Goal: Task Accomplishment & Management: Manage account settings

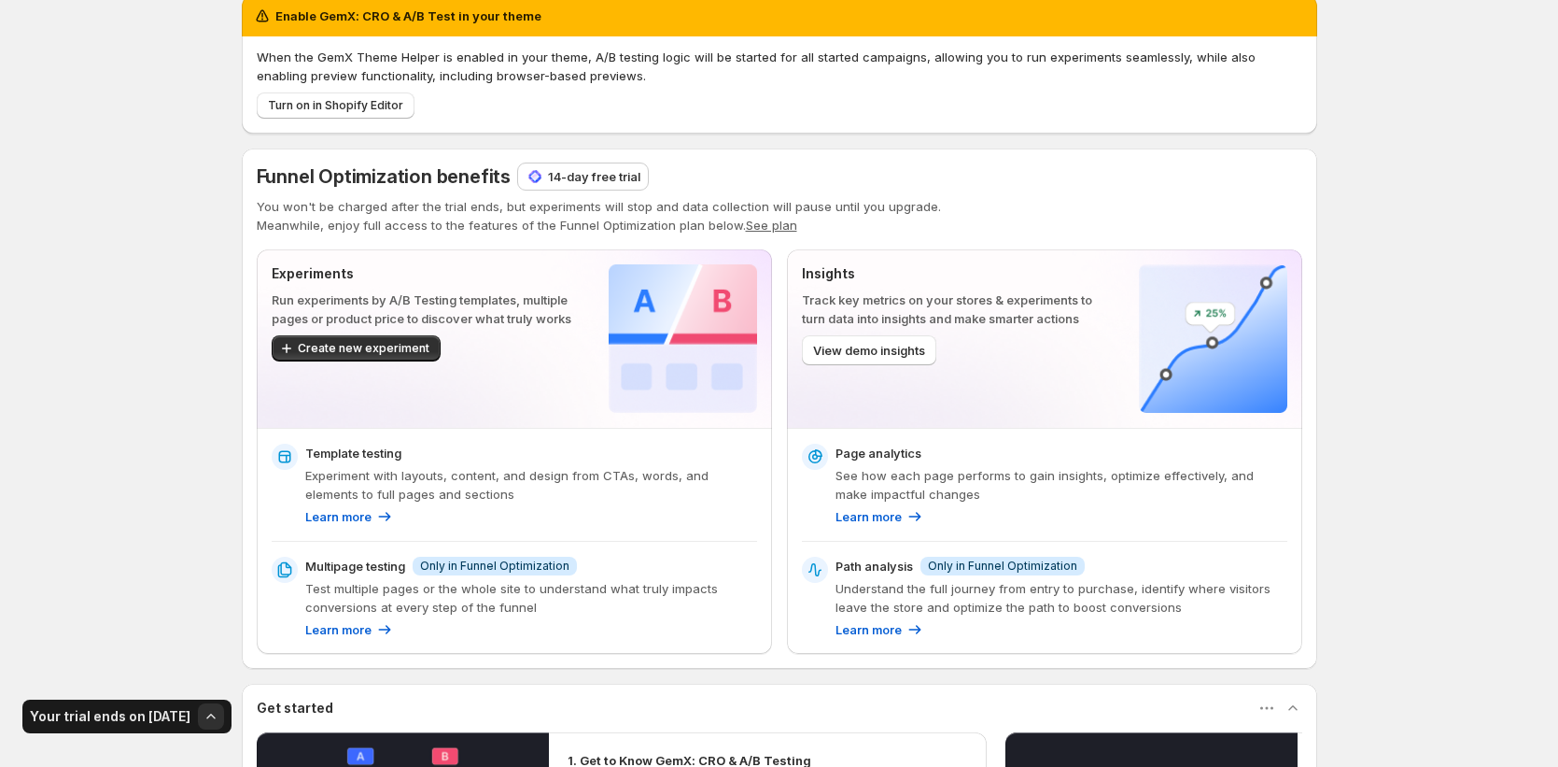
scroll to position [25, 0]
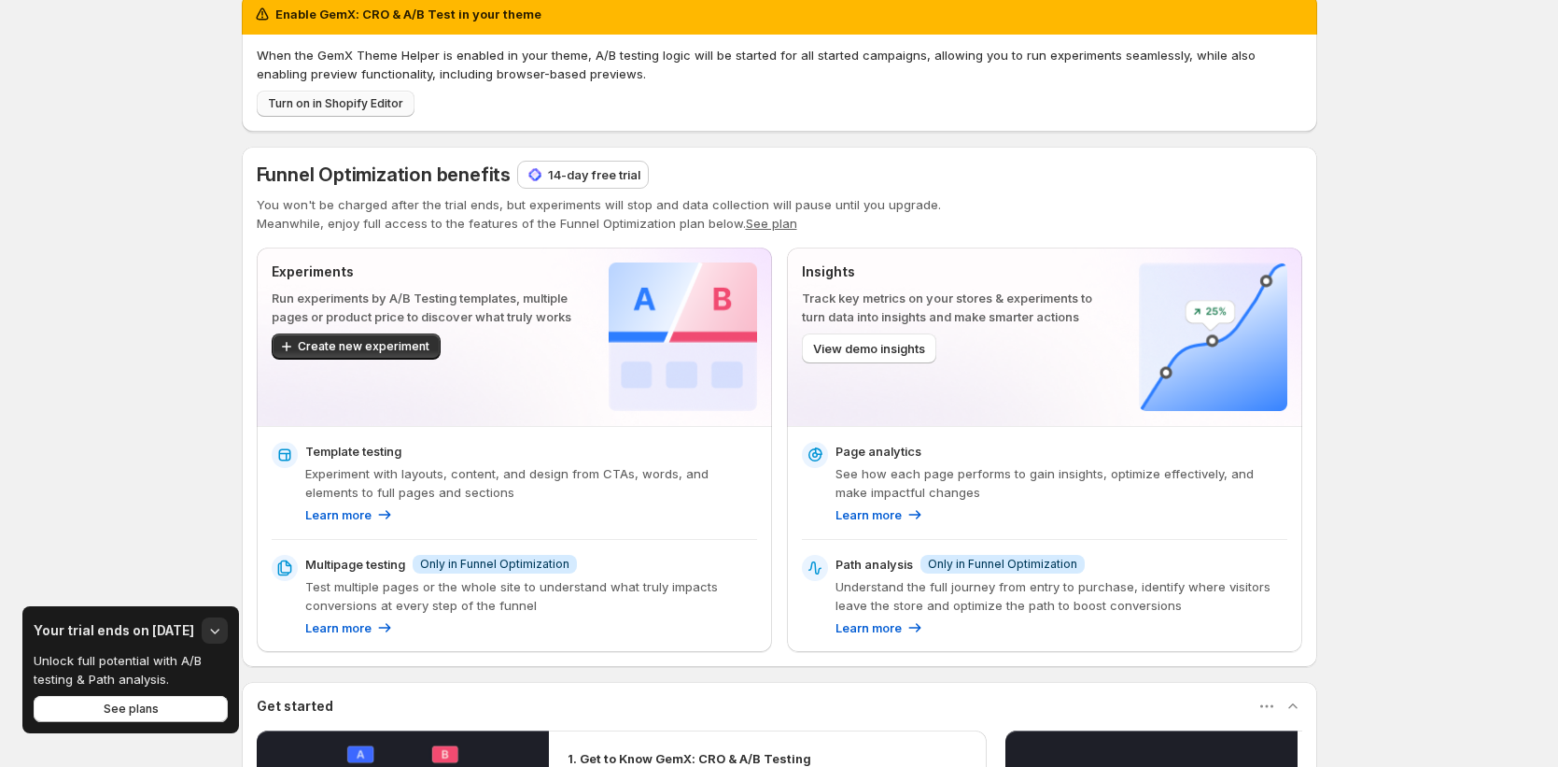
click at [395, 113] on button "Turn on in Shopify Editor" at bounding box center [336, 104] width 158 height 26
click at [390, 105] on span "Turn on in Shopify Editor" at bounding box center [335, 103] width 135 height 15
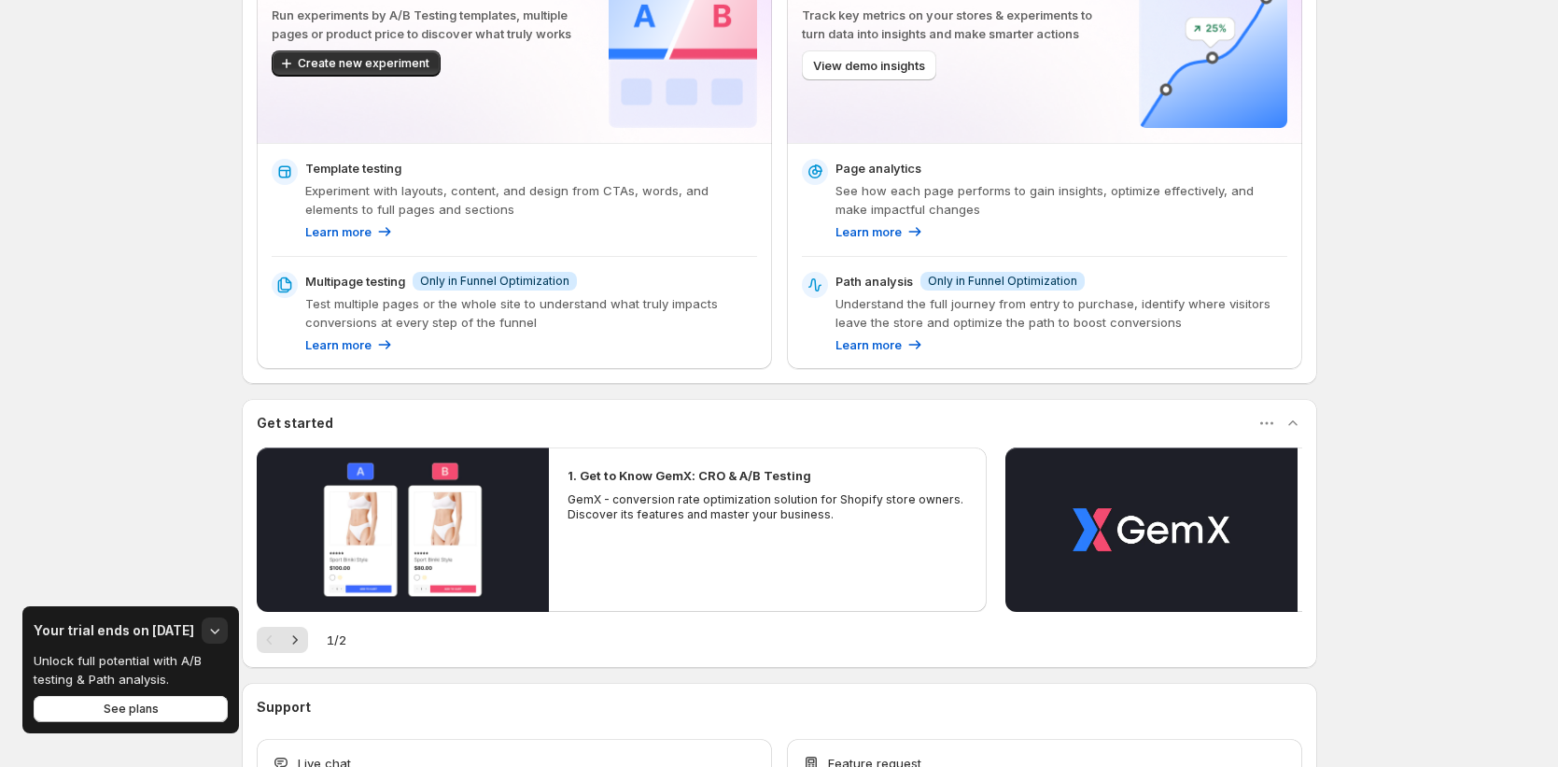
scroll to position [0, 0]
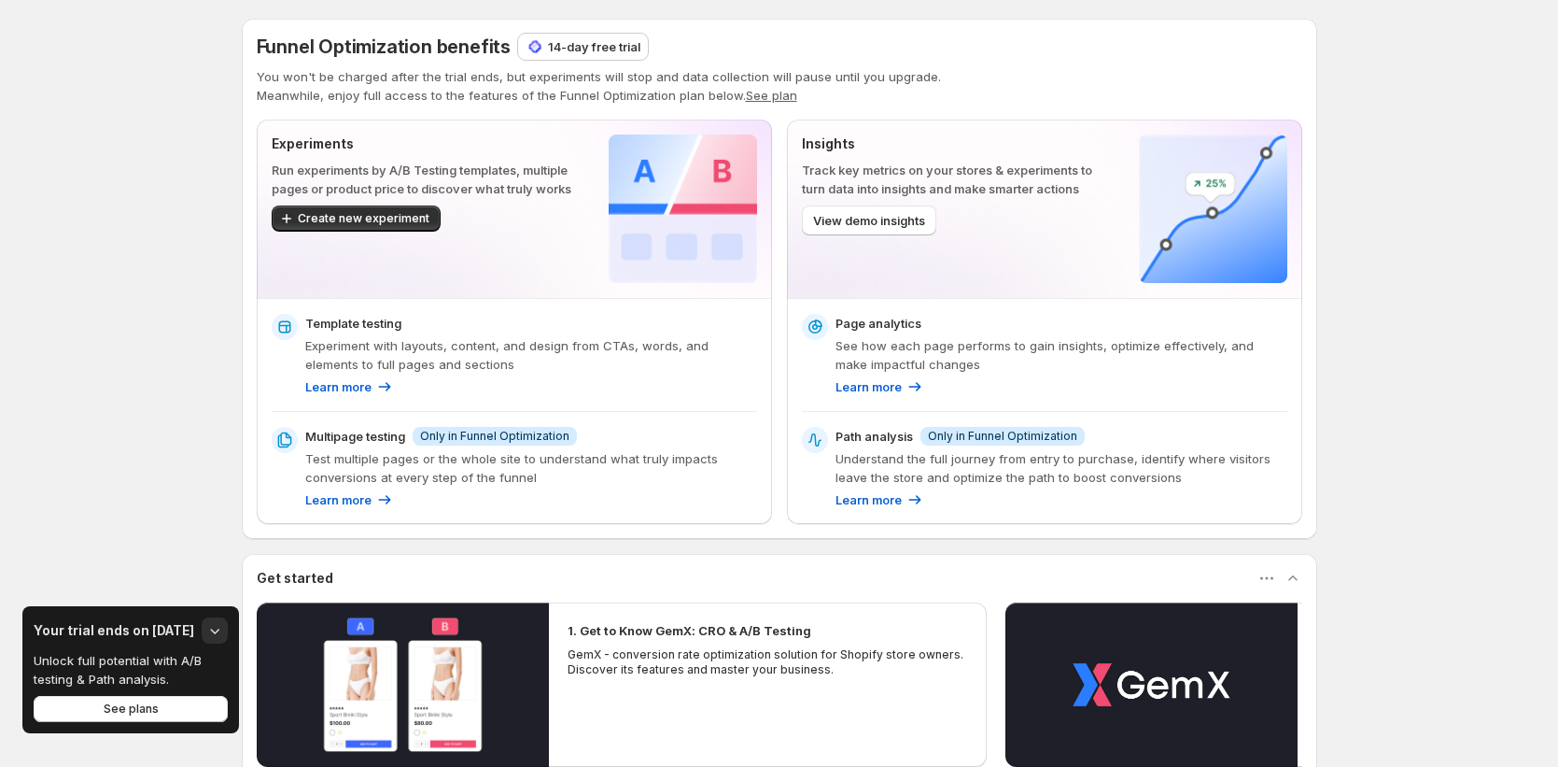
click at [770, 91] on button "See plan" at bounding box center [771, 95] width 51 height 15
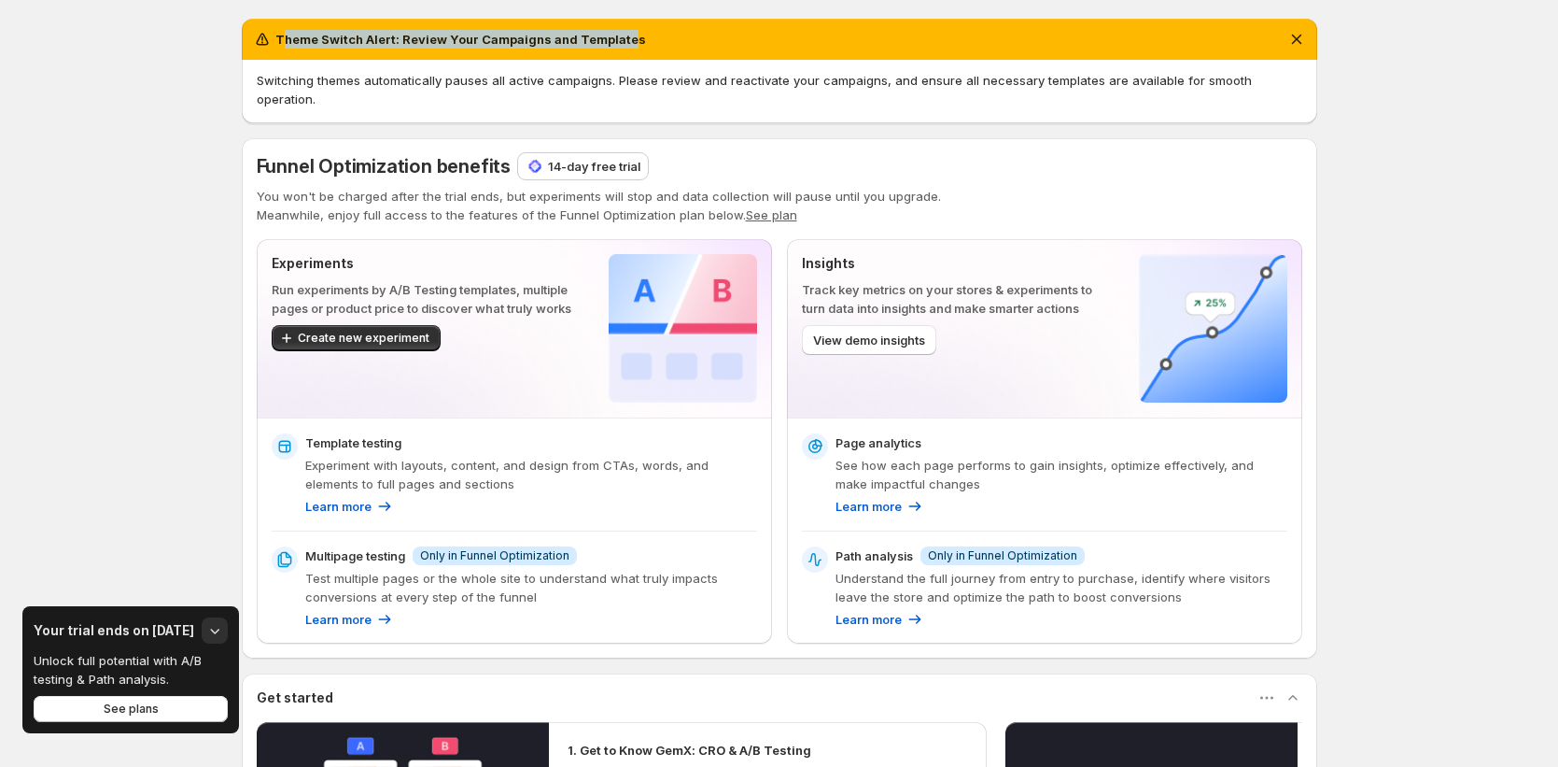
drag, startPoint x: 286, startPoint y: 42, endPoint x: 627, endPoint y: 40, distance: 341.7
click at [627, 40] on h2 "Theme Switch Alert: Review Your Campaigns and Templates" at bounding box center [460, 39] width 371 height 19
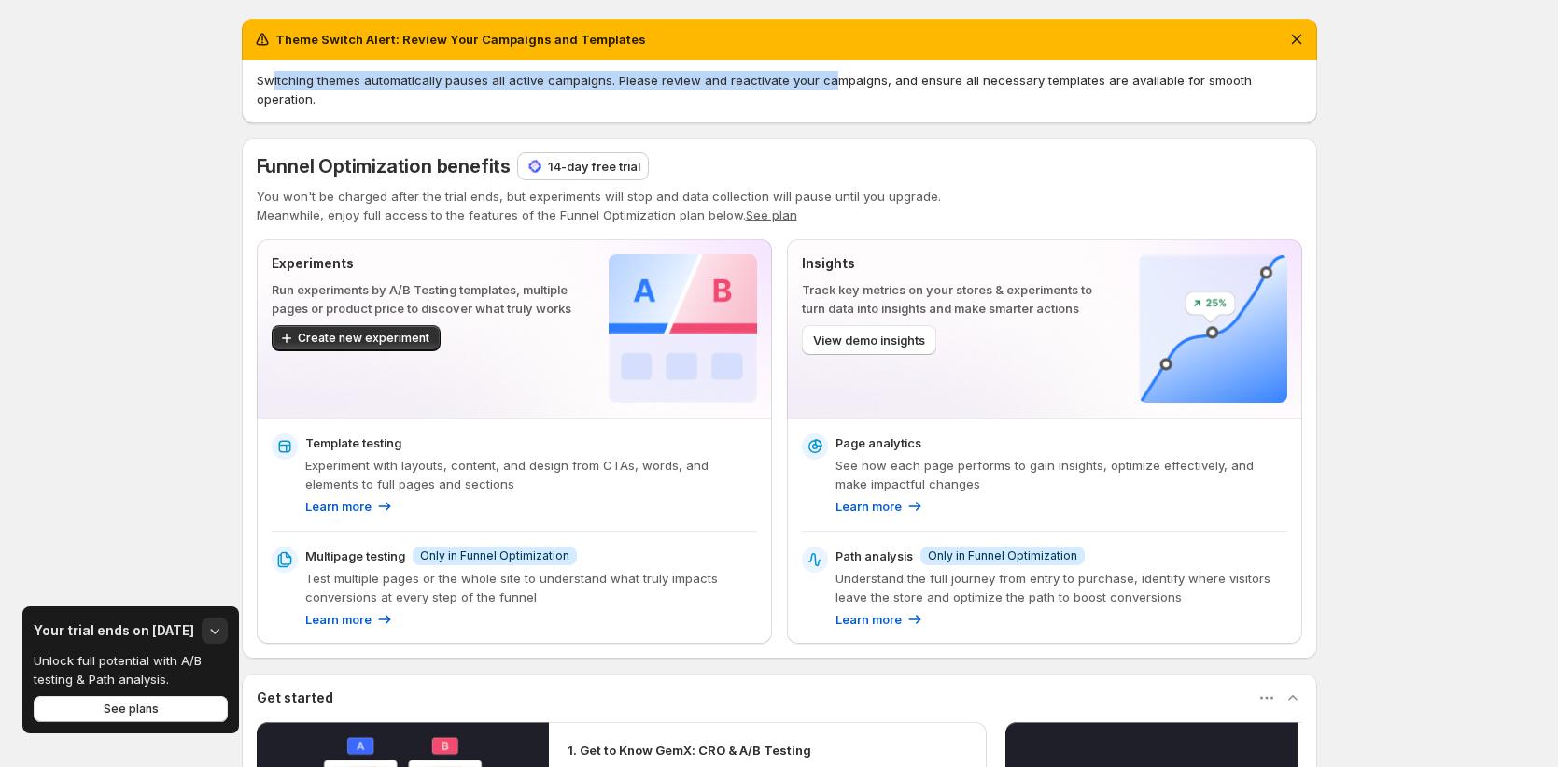
drag, startPoint x: 276, startPoint y: 84, endPoint x: 833, endPoint y: 74, distance: 556.6
click at [833, 74] on span "Switching themes automatically pauses all active campaigns. Please review and r…" at bounding box center [754, 90] width 995 height 34
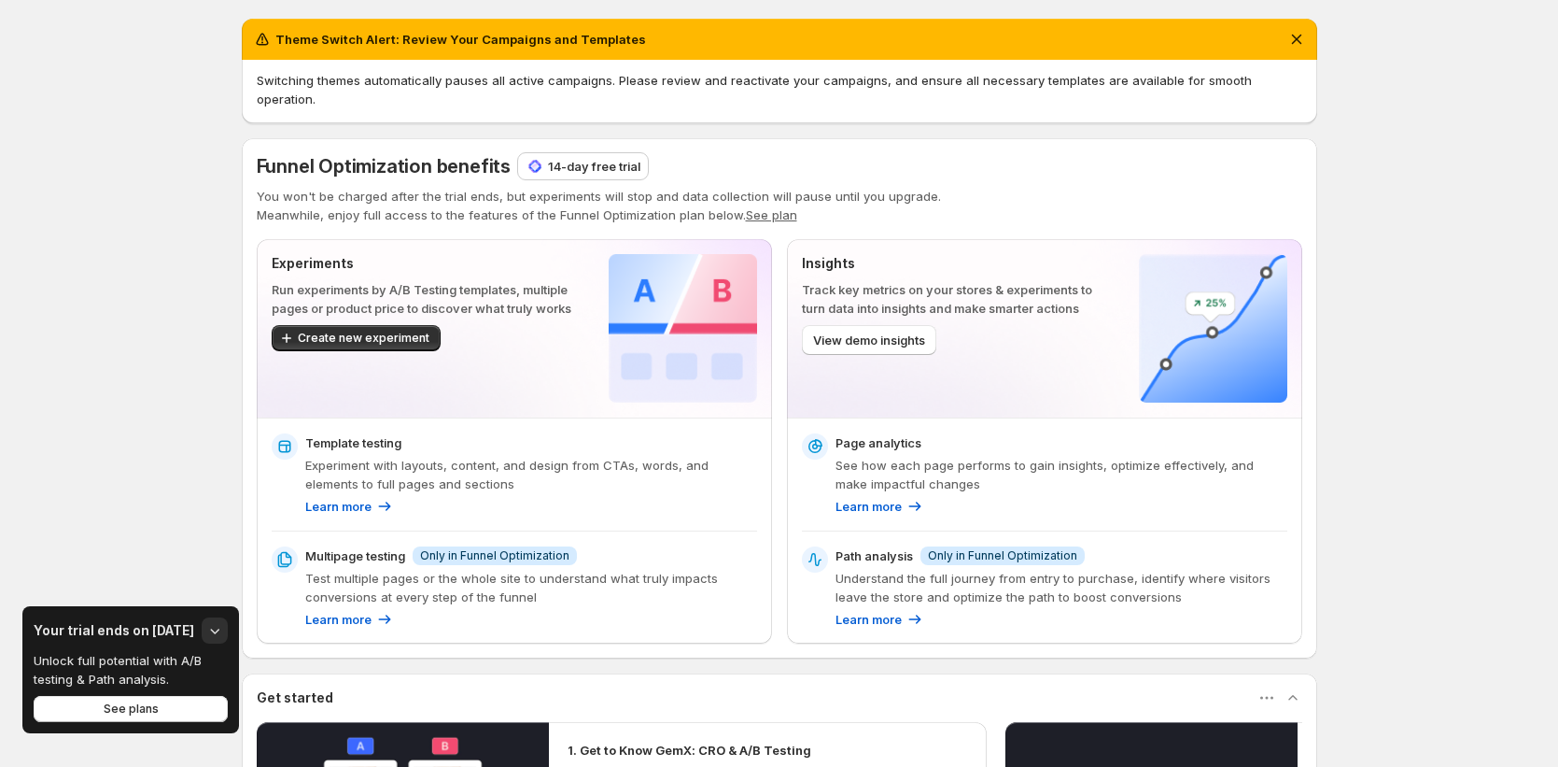
click at [445, 91] on div "Switching themes automatically pauses all active campaigns. Please review and r…" at bounding box center [780, 91] width 1076 height 63
drag, startPoint x: 468, startPoint y: 77, endPoint x: 655, endPoint y: 75, distance: 186.7
click at [655, 75] on span "Switching themes automatically pauses all active campaigns. Please review and r…" at bounding box center [754, 90] width 995 height 34
click at [547, 82] on span "Switching themes automatically pauses all active campaigns. Please review and r…" at bounding box center [754, 90] width 995 height 34
click at [1297, 45] on icon "Dismiss notification" at bounding box center [1297, 39] width 19 height 19
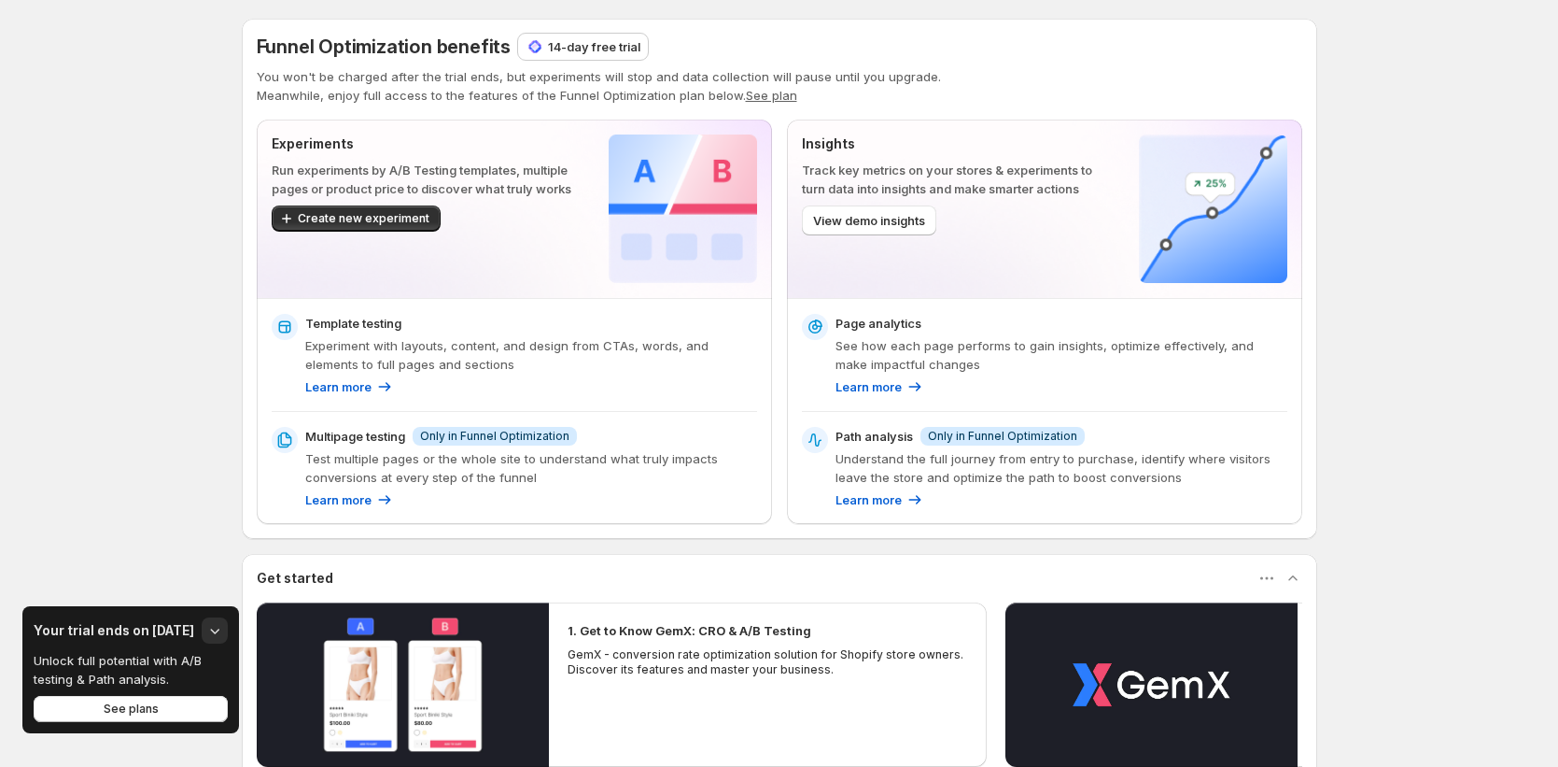
click at [761, 98] on button "See plan" at bounding box center [771, 95] width 51 height 15
click at [772, 94] on button "See plan" at bounding box center [771, 95] width 51 height 15
click at [757, 88] on button "See plan" at bounding box center [771, 95] width 51 height 15
click at [755, 91] on button "See plan" at bounding box center [771, 95] width 51 height 15
